Goal: Transaction & Acquisition: Obtain resource

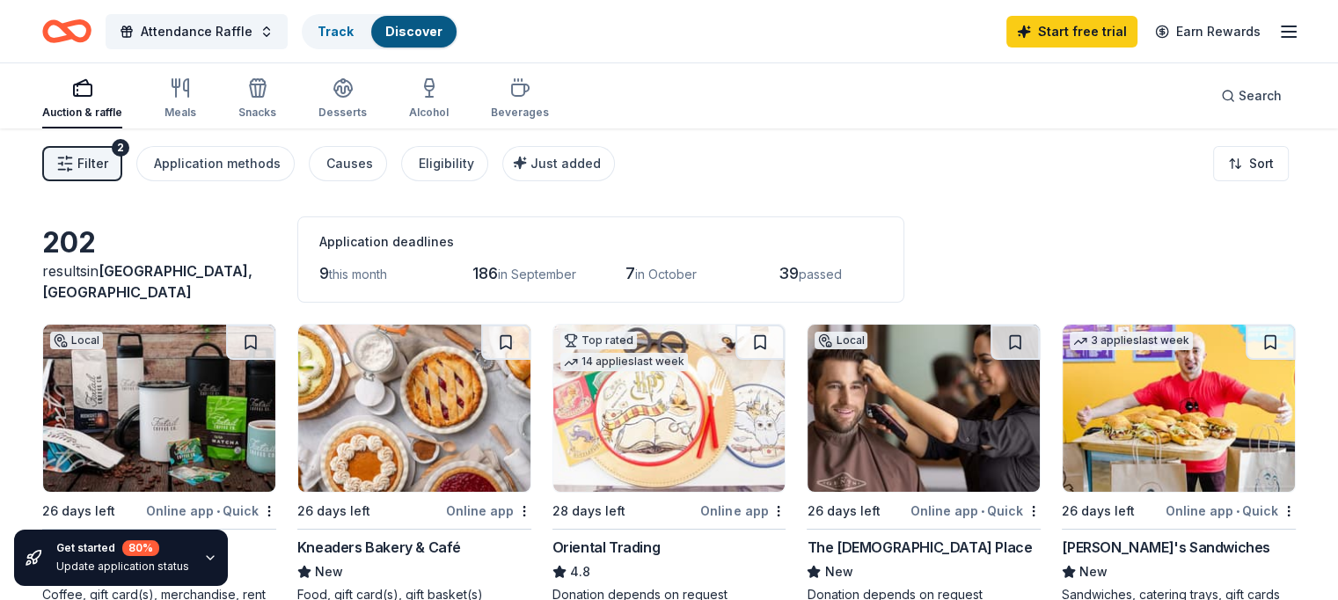
click at [355, 369] on img at bounding box center [414, 408] width 232 height 167
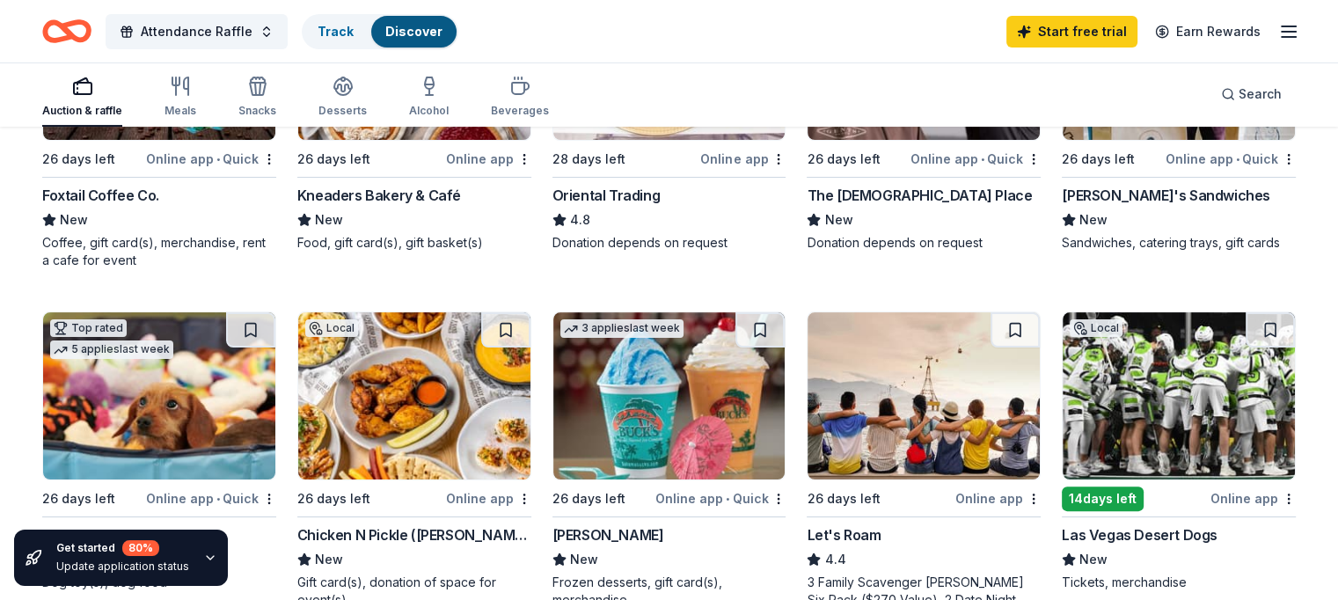
scroll to position [440, 0]
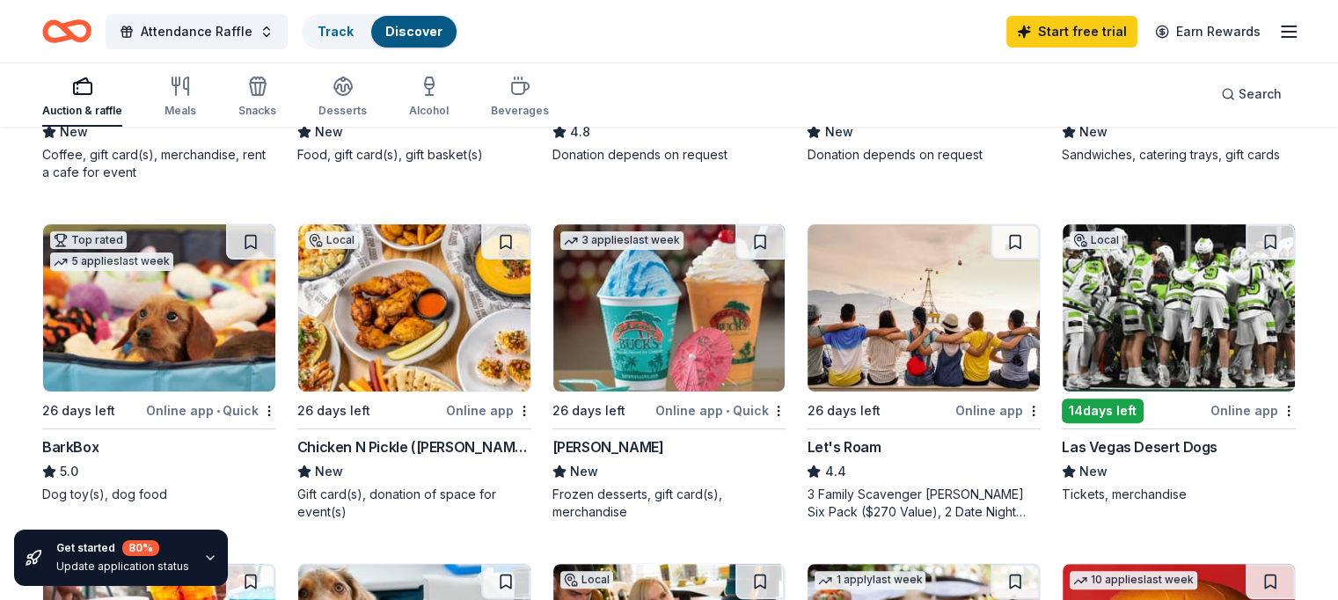
click at [602, 339] on img at bounding box center [669, 307] width 232 height 167
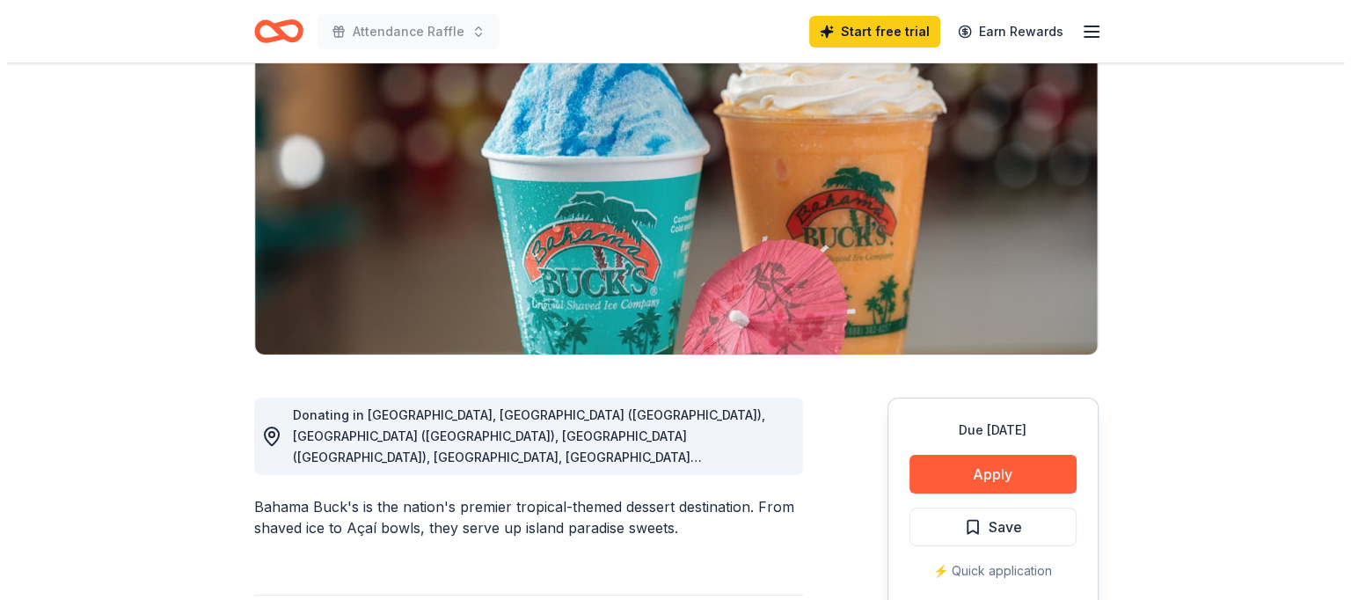
scroll to position [264, 0]
